Goal: Information Seeking & Learning: Find specific fact

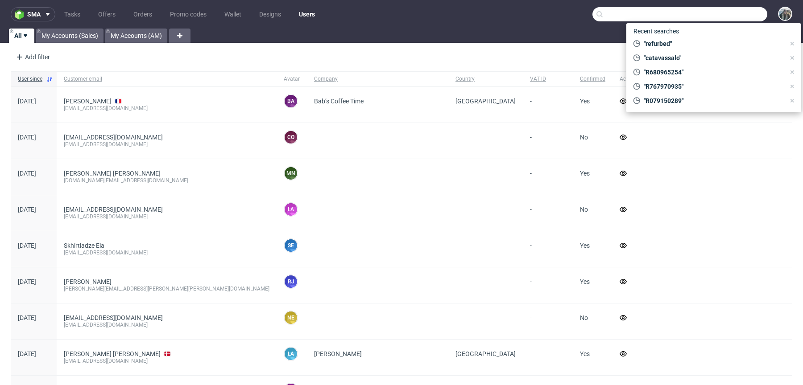
click at [732, 11] on input "text" at bounding box center [679, 14] width 175 height 14
paste input "R383120314"
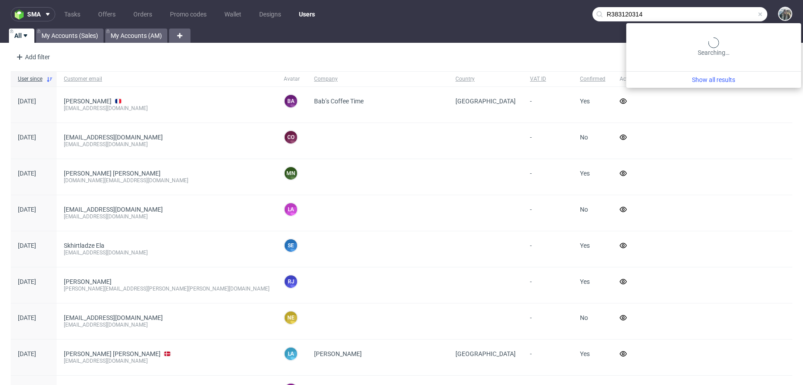
type input "R383120314"
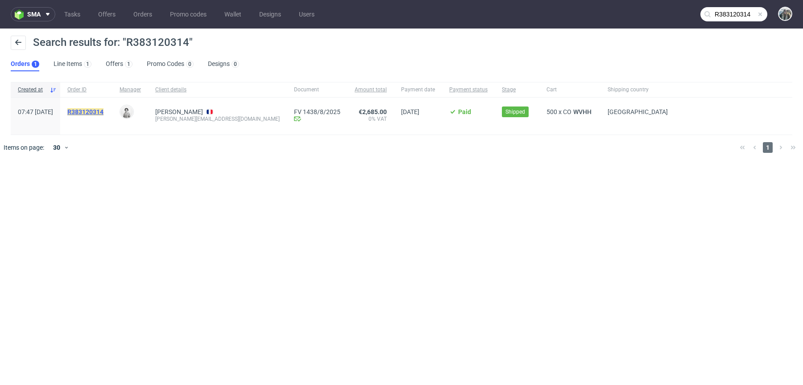
click at [103, 110] on mark "R383120314" at bounding box center [85, 111] width 36 height 7
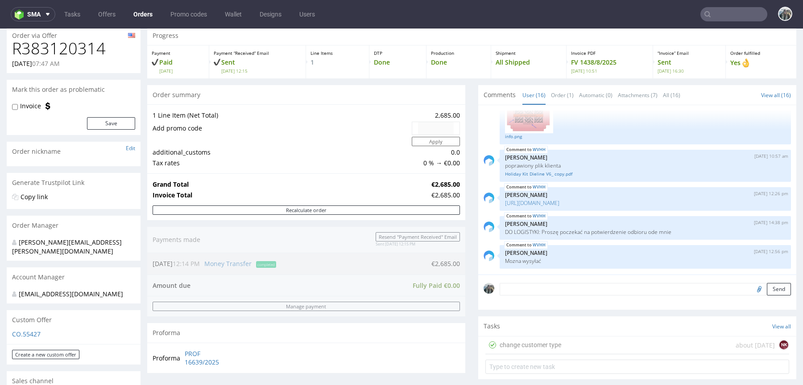
scroll to position [471, 0]
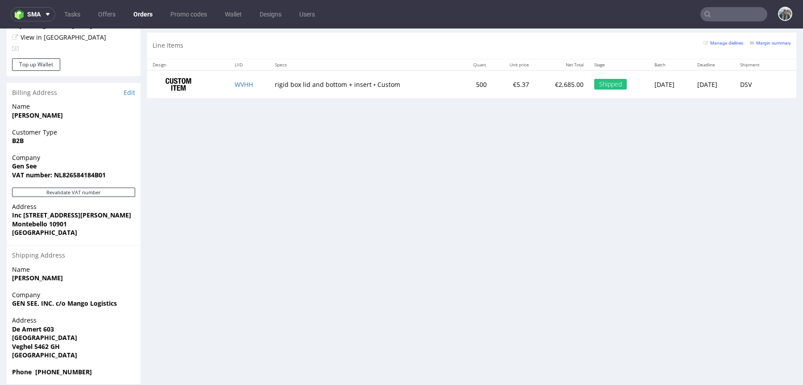
click at [229, 83] on td "WVHH" at bounding box center [249, 84] width 40 height 28
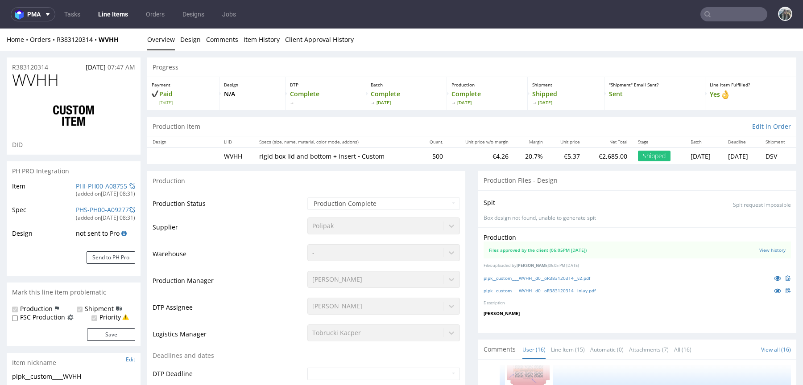
click at [45, 74] on span "WVHH" at bounding box center [35, 80] width 47 height 18
click at [44, 74] on span "WVHH" at bounding box center [35, 80] width 47 height 18
copy span "WVHH"
click at [102, 49] on div "Home Orders R383120314 WVHH Overview Design Comments Item History Client Approv…" at bounding box center [401, 40] width 803 height 22
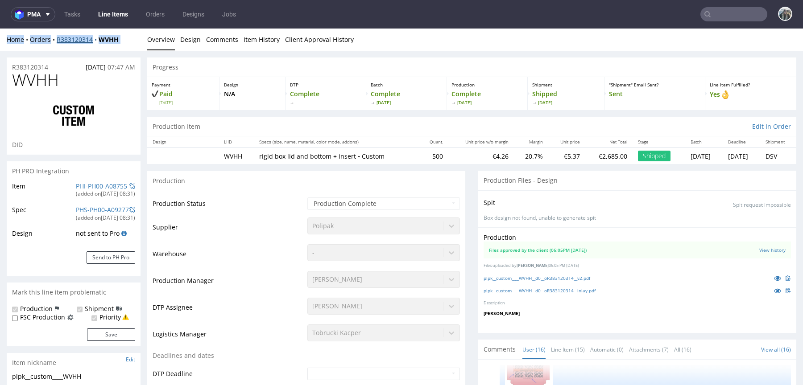
drag, startPoint x: 102, startPoint y: 49, endPoint x: 99, endPoint y: 41, distance: 7.8
click at [99, 41] on div "Home Orders R383120314 WVHH Overview Design Comments Item History Client Approv…" at bounding box center [401, 40] width 803 height 22
click at [147, 41] on link "Overview" at bounding box center [161, 40] width 28 height 22
click at [124, 41] on div "Home Orders R383120314 WVHH" at bounding box center [74, 39] width 134 height 9
drag, startPoint x: 123, startPoint y: 41, endPoint x: 98, endPoint y: 38, distance: 24.7
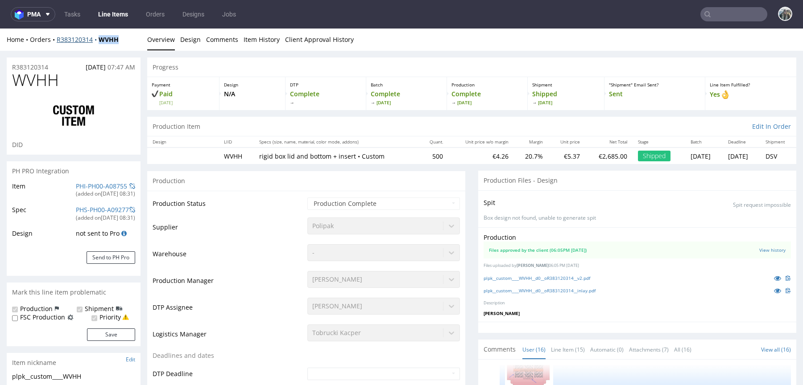
click at [99, 39] on div "Home Orders R383120314 WVHH" at bounding box center [74, 39] width 134 height 9
copy strong "WVHH"
click at [419, 154] on td "500" at bounding box center [433, 156] width 29 height 17
copy td "500"
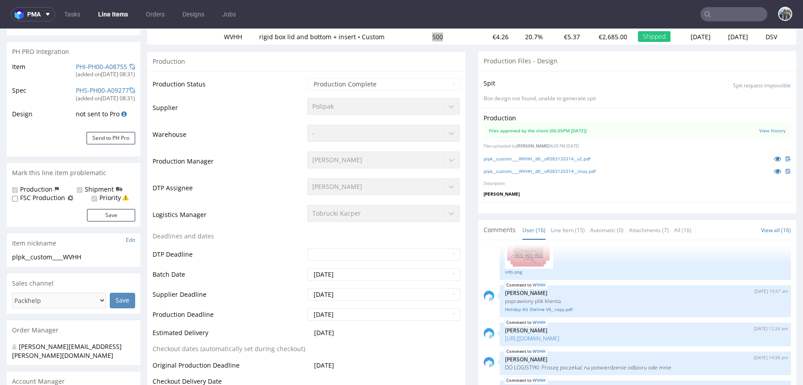
scroll to position [121, 0]
